Goal: Task Accomplishment & Management: Manage account settings

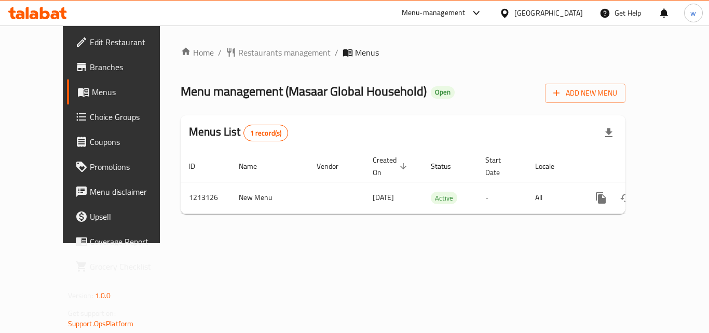
click at [90, 113] on span "Choice Groups" at bounding box center [131, 117] width 83 height 12
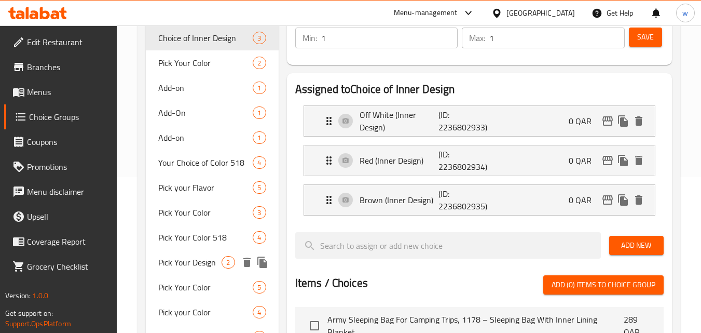
scroll to position [363, 0]
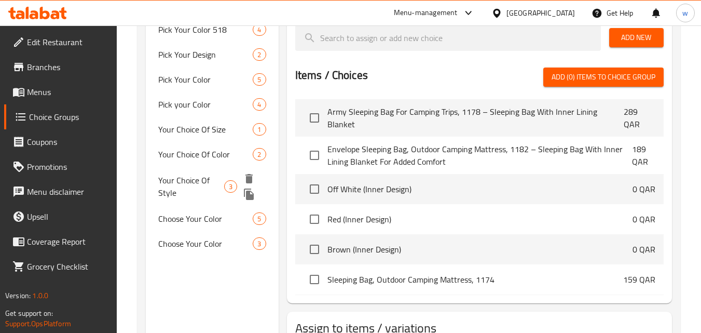
drag, startPoint x: 205, startPoint y: 177, endPoint x: 229, endPoint y: 191, distance: 27.7
click at [205, 177] on span "Your Choice Of Style" at bounding box center [191, 186] width 66 height 25
type input "Your Choice Of Style"
type input "اختيارك من الأنماط"
type input "0"
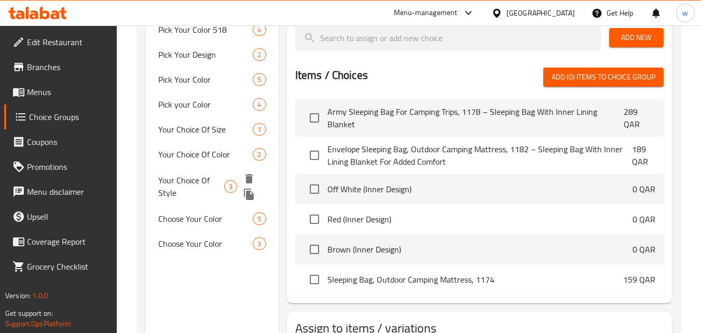
type input "3"
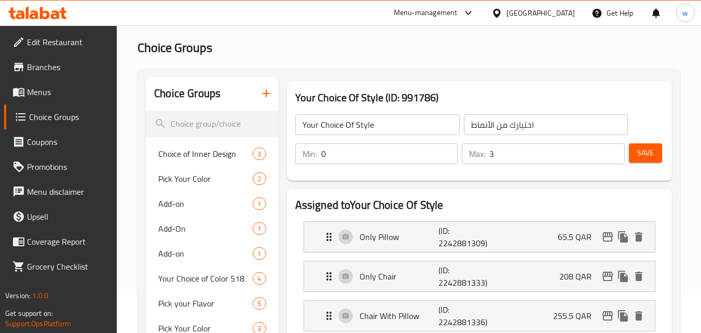
scroll to position [0, 0]
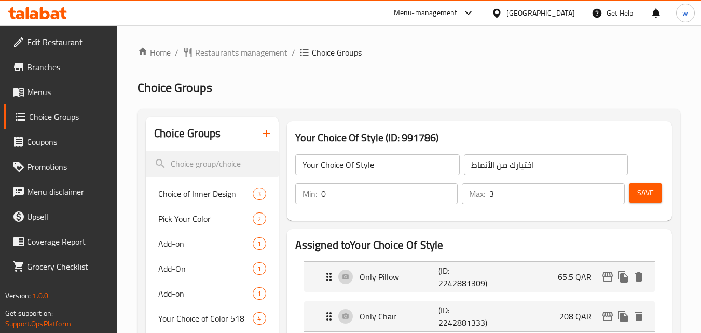
click at [502, 13] on icon at bounding box center [496, 13] width 11 height 11
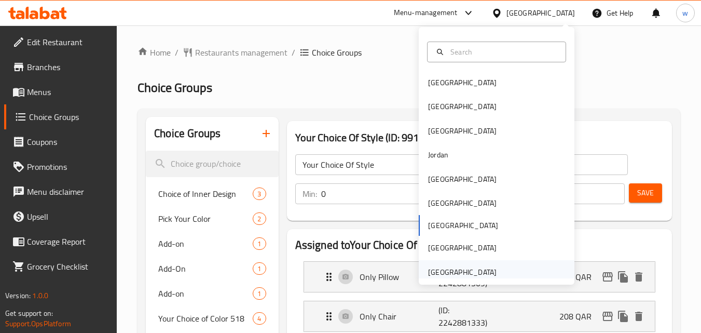
click at [451, 267] on div "[GEOGRAPHIC_DATA]" at bounding box center [462, 271] width 69 height 11
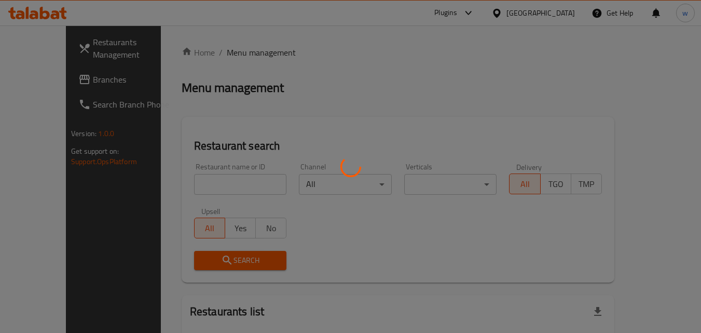
click at [74, 86] on div at bounding box center [350, 166] width 701 height 333
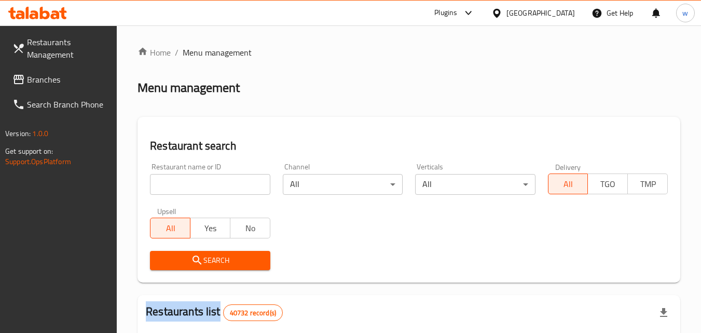
click at [74, 86] on link "Branches" at bounding box center [60, 79] width 113 height 25
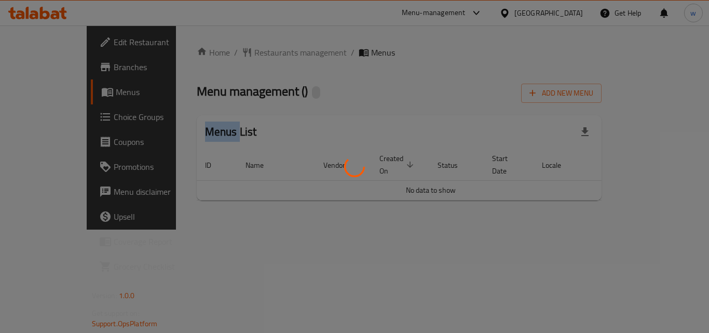
click at [563, 13] on div at bounding box center [354, 166] width 709 height 333
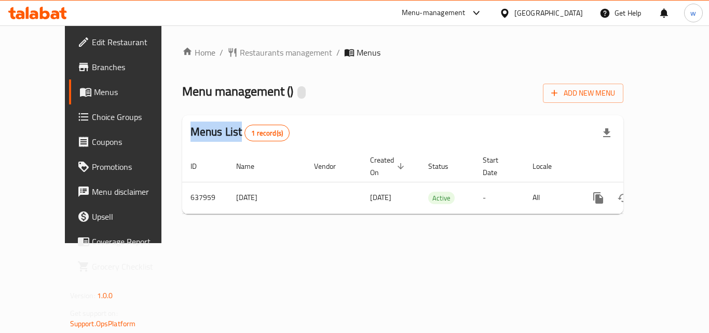
click at [563, 13] on div at bounding box center [354, 166] width 709 height 333
click at [563, 13] on div "[GEOGRAPHIC_DATA]" at bounding box center [548, 12] width 69 height 11
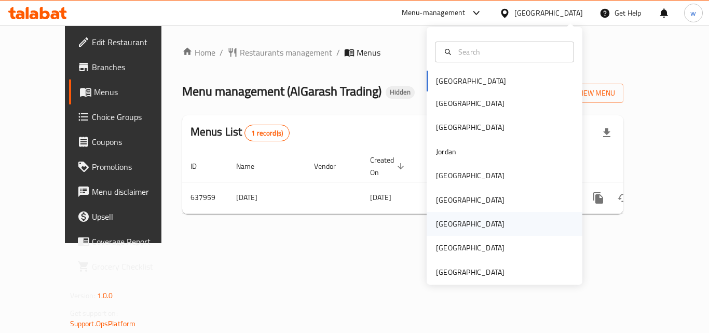
click at [437, 224] on div "[GEOGRAPHIC_DATA]" at bounding box center [470, 223] width 69 height 11
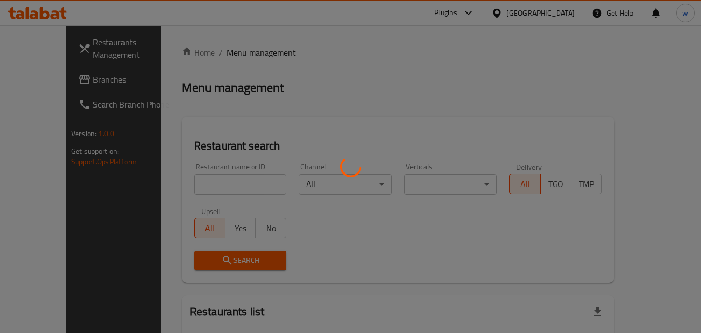
click at [34, 82] on div at bounding box center [350, 166] width 701 height 333
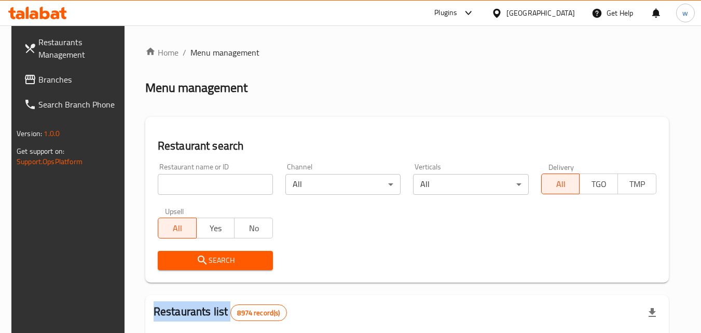
click at [34, 82] on div "Restaurants Management Branches Search Branch Phone Version: 1.0.0 Get support …" at bounding box center [350, 335] width 678 height 621
click at [38, 82] on span "Branches" at bounding box center [79, 79] width 82 height 12
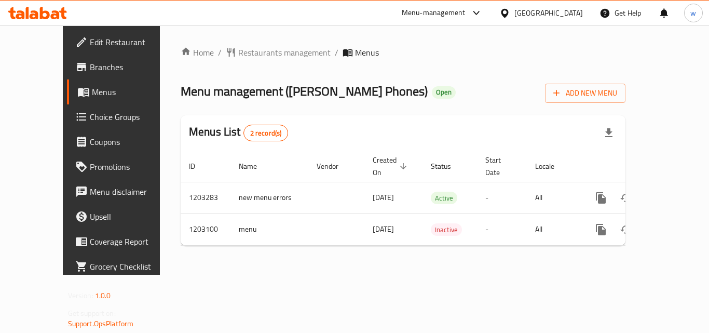
click at [90, 115] on span "Choice Groups" at bounding box center [131, 117] width 83 height 12
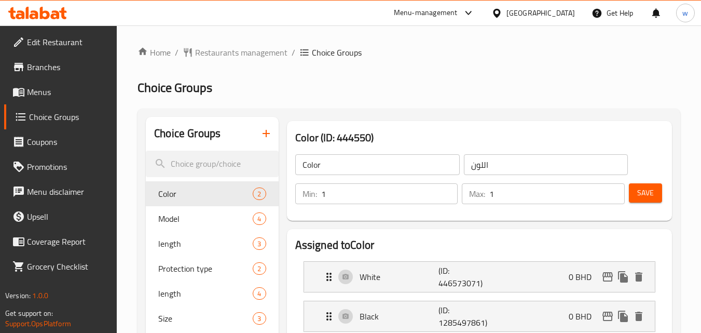
click at [500, 16] on icon at bounding box center [496, 12] width 7 height 9
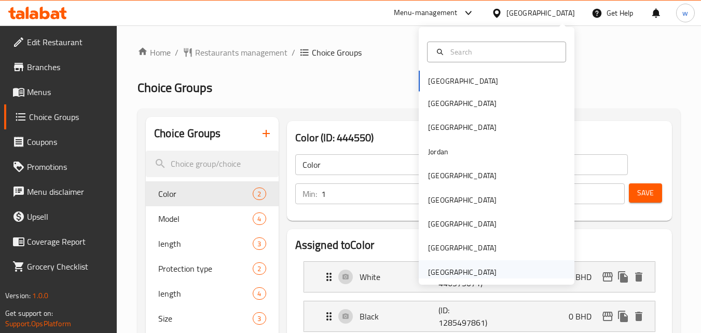
click at [440, 266] on div "[GEOGRAPHIC_DATA]" at bounding box center [462, 271] width 69 height 11
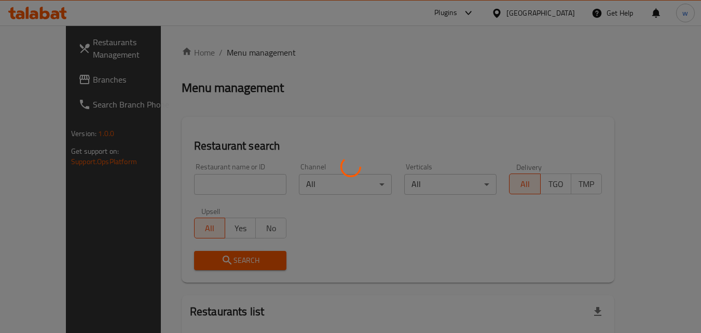
click at [76, 76] on div at bounding box center [350, 166] width 701 height 333
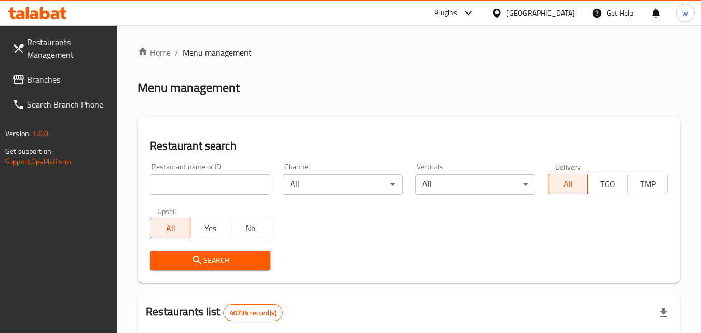
click at [63, 80] on span "Branches" at bounding box center [68, 79] width 82 height 12
